Goal: Navigation & Orientation: Find specific page/section

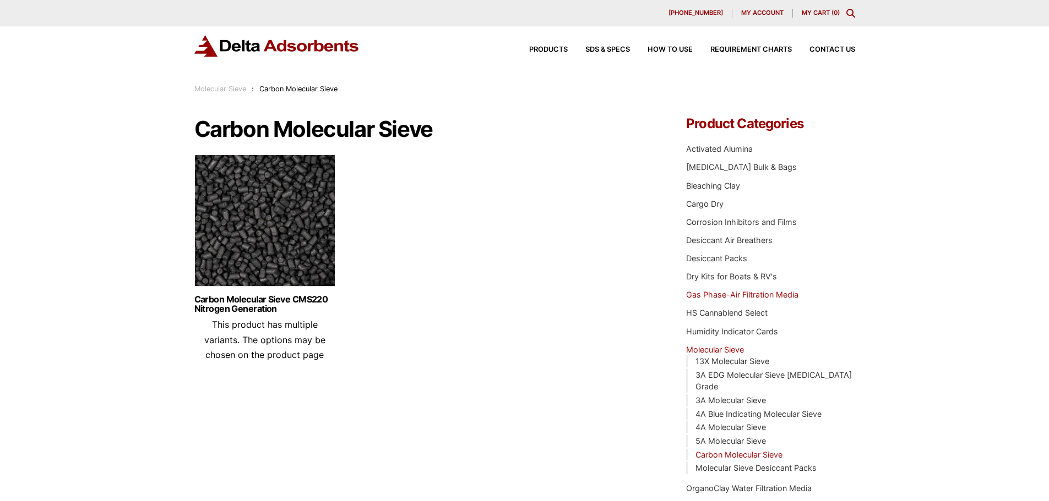
click at [700, 296] on link "Gas Phase-Air Filtration Media" at bounding box center [742, 294] width 112 height 9
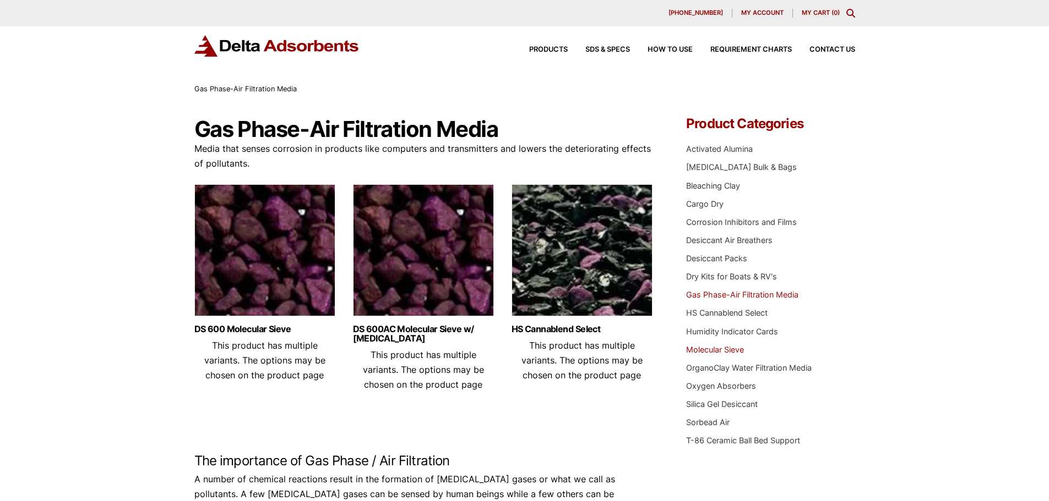
click at [728, 350] on link "Molecular Sieve" at bounding box center [715, 349] width 58 height 9
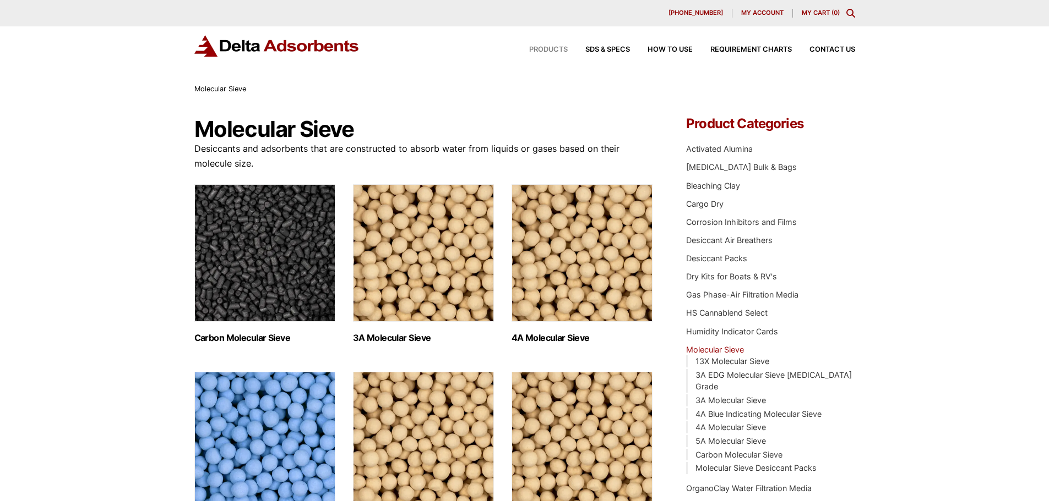
click at [555, 47] on span "Products" at bounding box center [548, 49] width 39 height 7
